Goal: Navigation & Orientation: Find specific page/section

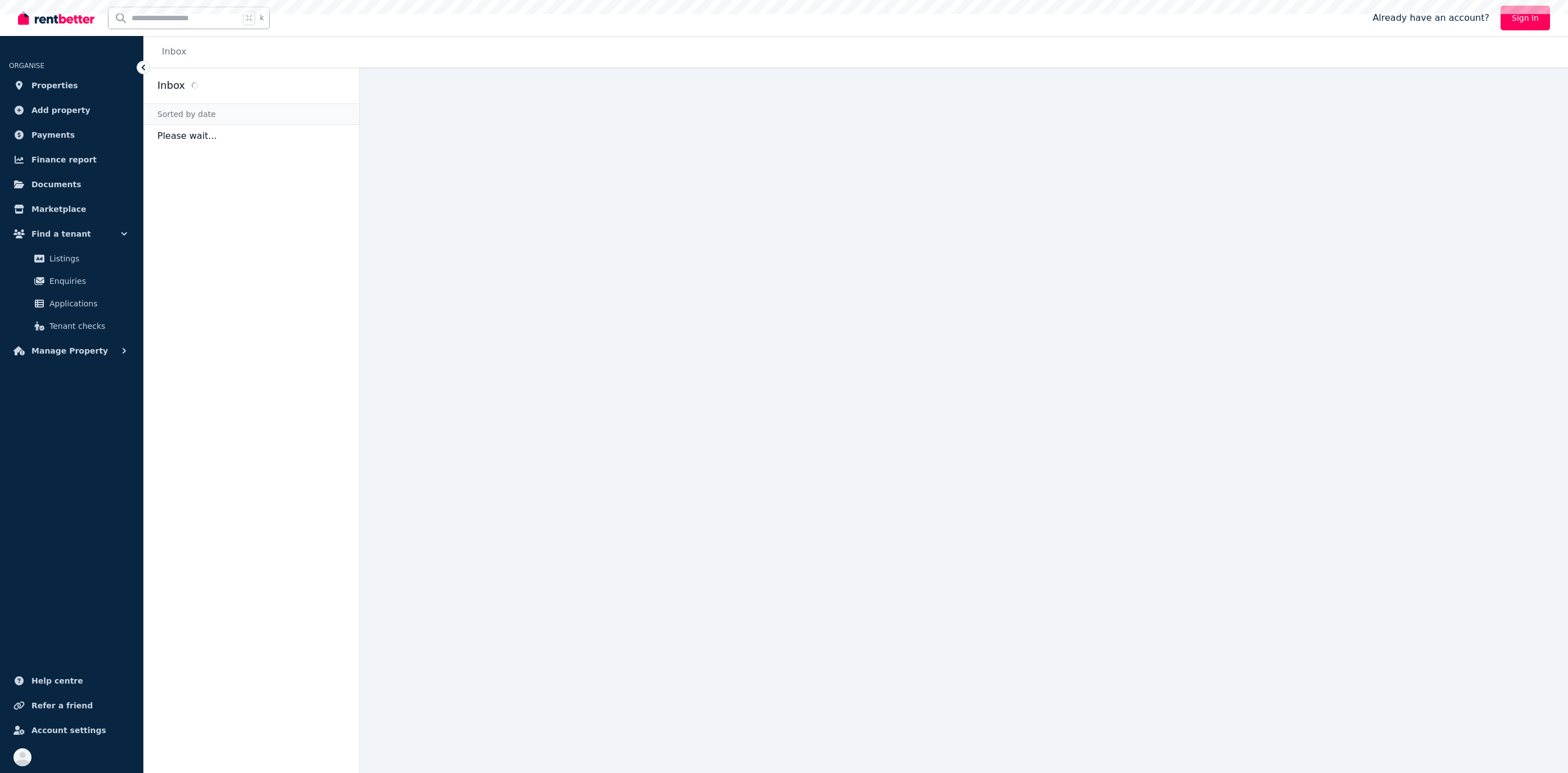
click at [76, 27] on div at bounding box center [56, 18] width 76 height 36
click at [73, 22] on img at bounding box center [56, 18] width 76 height 17
